Goal: Task Accomplishment & Management: Use online tool/utility

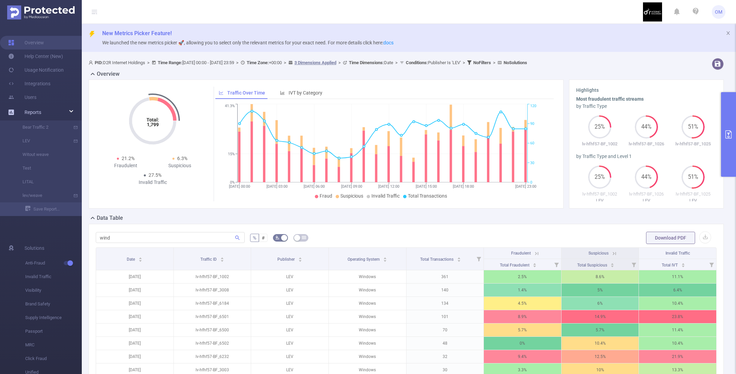
scroll to position [102, 0]
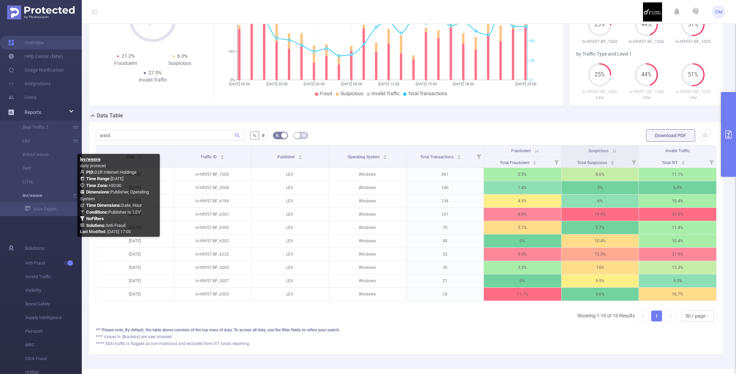
click at [31, 197] on link "lev/weave" at bounding box center [44, 195] width 60 height 14
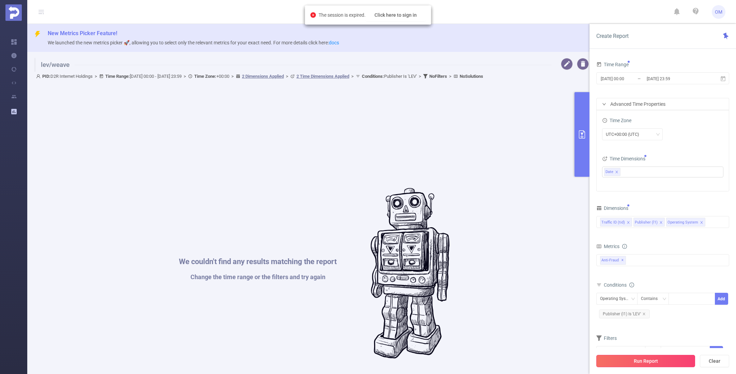
click at [648, 361] on button "Run Report" at bounding box center [645, 360] width 99 height 12
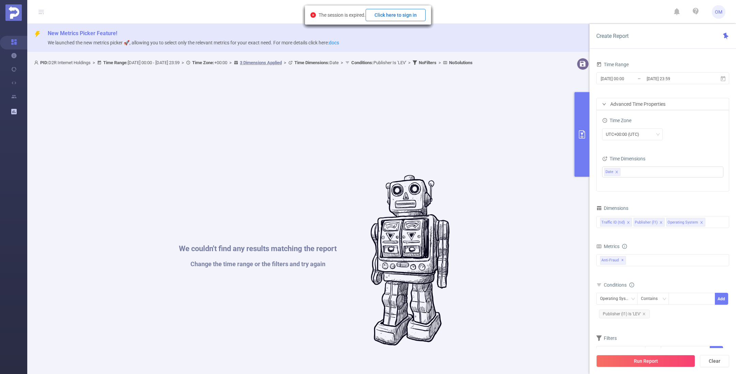
click at [390, 14] on button "Click here to sign in" at bounding box center [396, 15] width 60 height 12
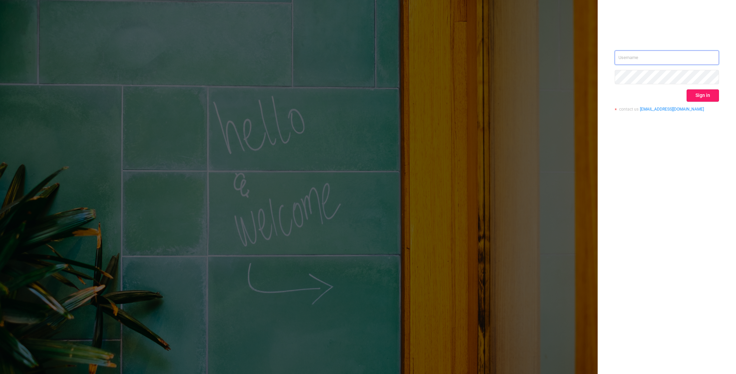
type input "o@d2rinternetholdings.com"
click at [707, 97] on button "Sign in" at bounding box center [703, 95] width 32 height 12
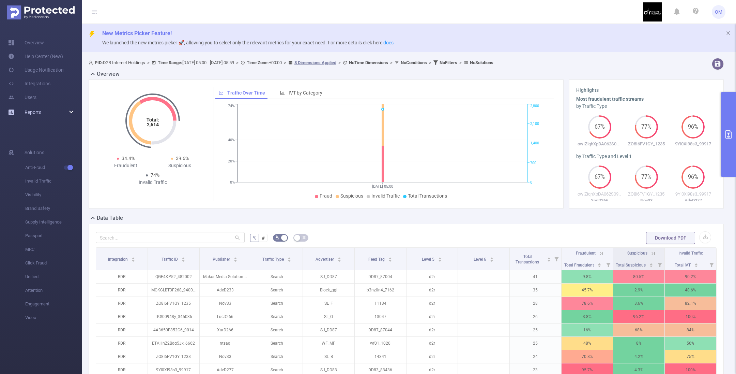
click at [29, 110] on span "Reports" at bounding box center [33, 111] width 17 height 5
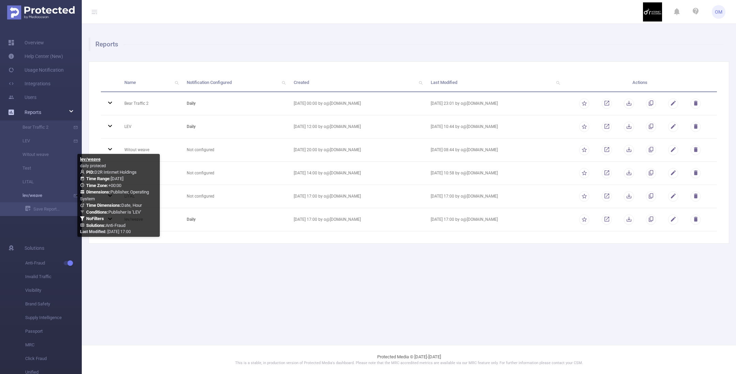
click at [41, 192] on link "lev/weave" at bounding box center [44, 195] width 60 height 14
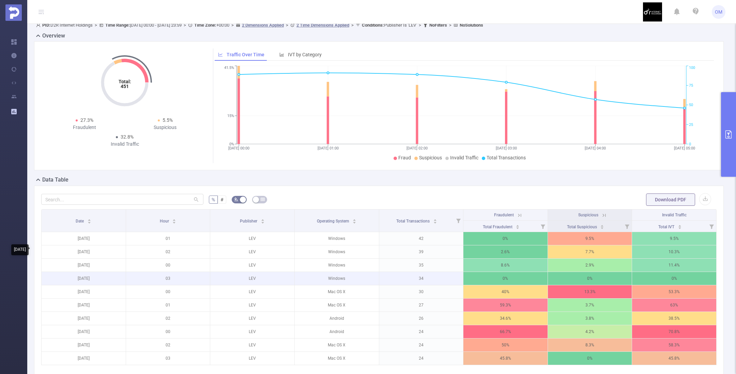
scroll to position [102, 0]
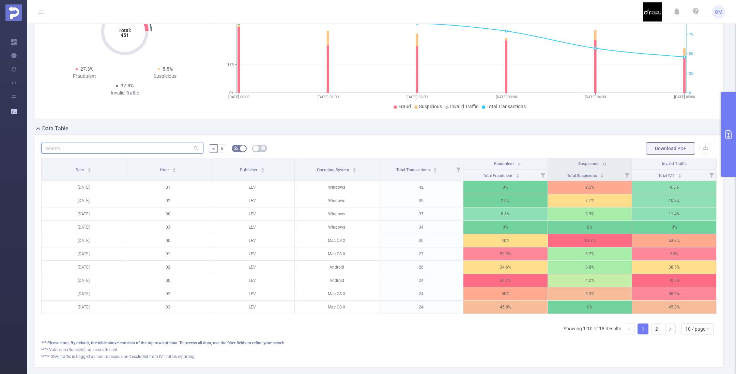
click at [128, 151] on input "text" at bounding box center [122, 147] width 162 height 11
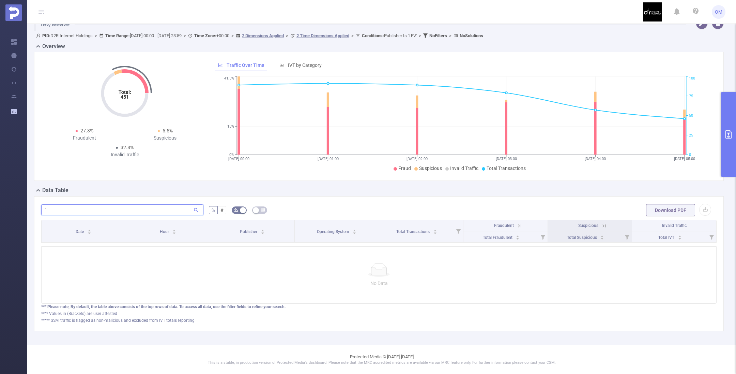
scroll to position [47, 0]
type input "'"
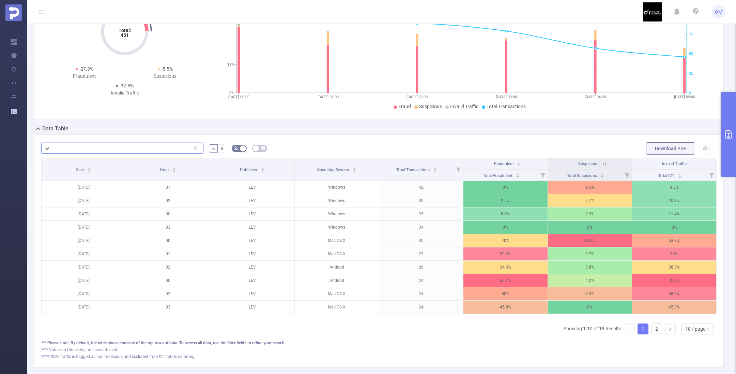
scroll to position [91, 0]
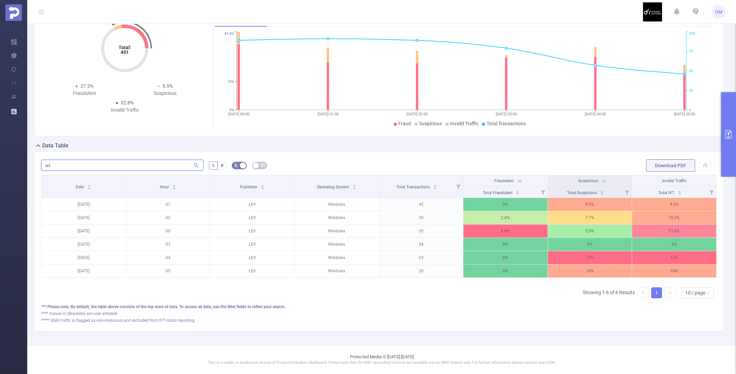
type input "w"
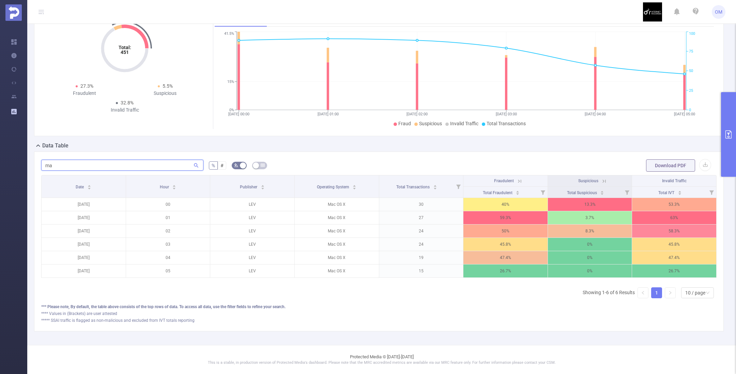
type input "m"
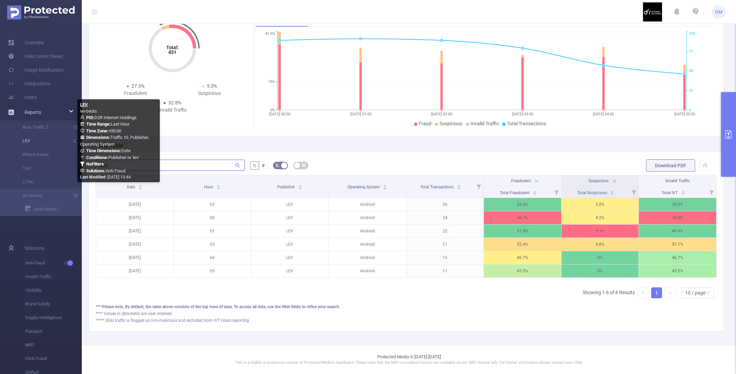
type input "and"
click at [33, 142] on link "LEV" at bounding box center [44, 141] width 60 height 14
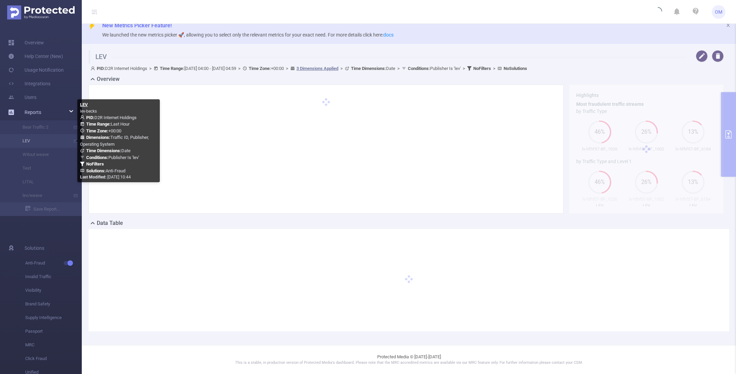
scroll to position [7, 0]
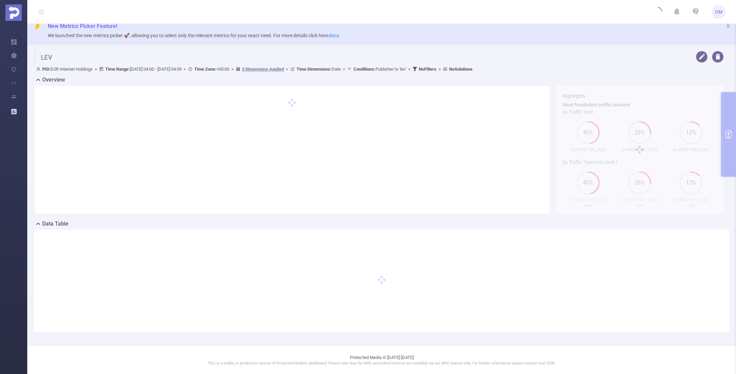
type input "2025-08-24 04:00"
type input "2025-08-24 04:59"
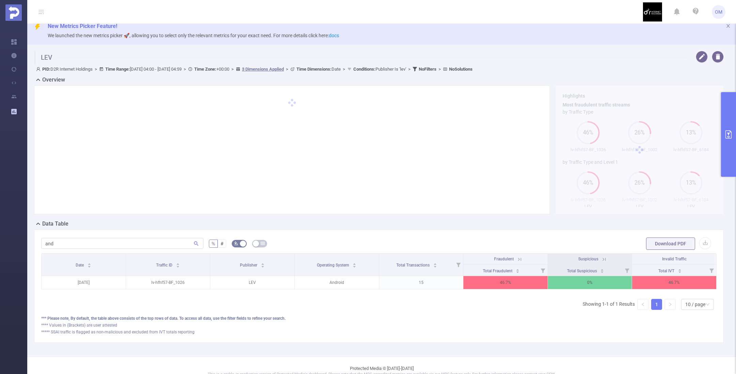
scroll to position [26, 0]
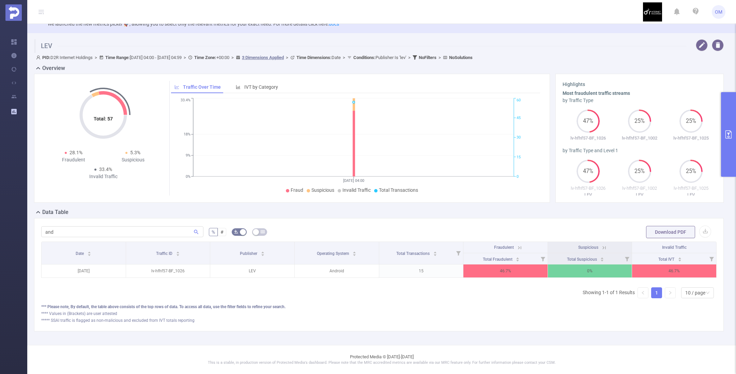
click at [726, 132] on icon "primary" at bounding box center [729, 134] width 8 height 8
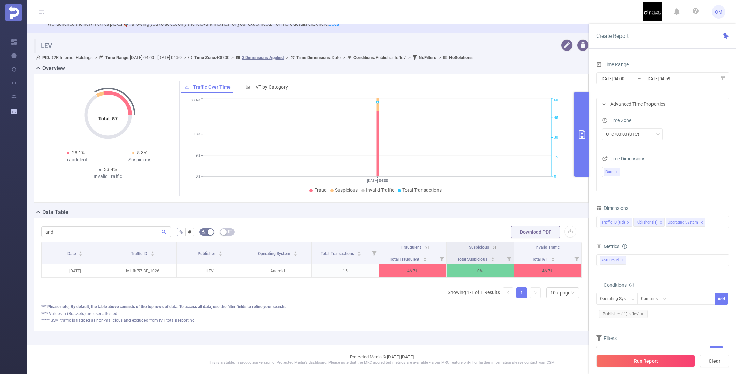
scroll to position [25, 0]
click at [118, 226] on input "and" at bounding box center [106, 231] width 130 height 11
type input "a"
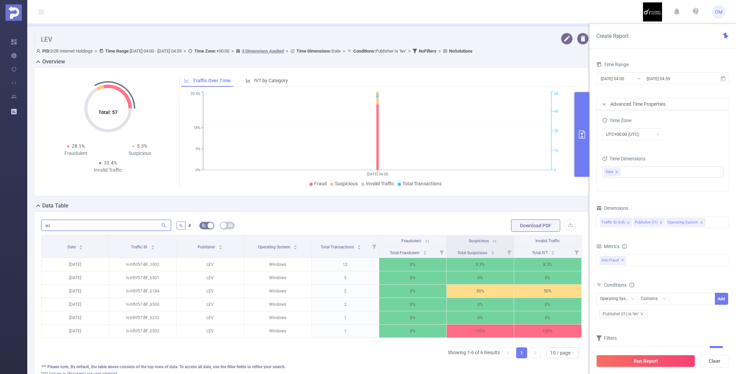
type input "w"
